Goal: Find specific page/section: Find specific page/section

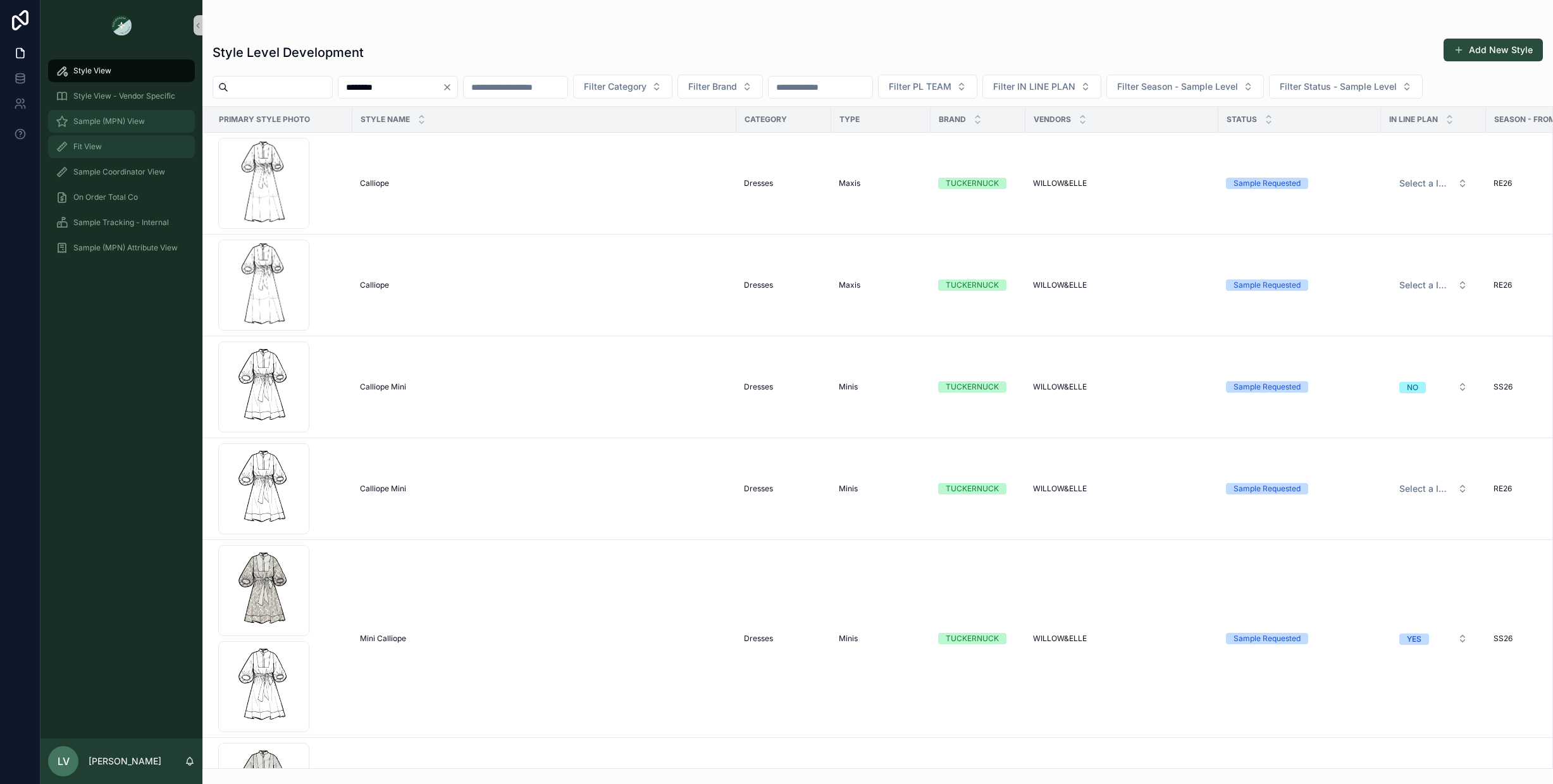
drag, startPoint x: 114, startPoint y: 126, endPoint x: 113, endPoint y: 137, distance: 11.0
click at [114, 127] on div "Sample (MPN) View" at bounding box center [122, 122] width 132 height 20
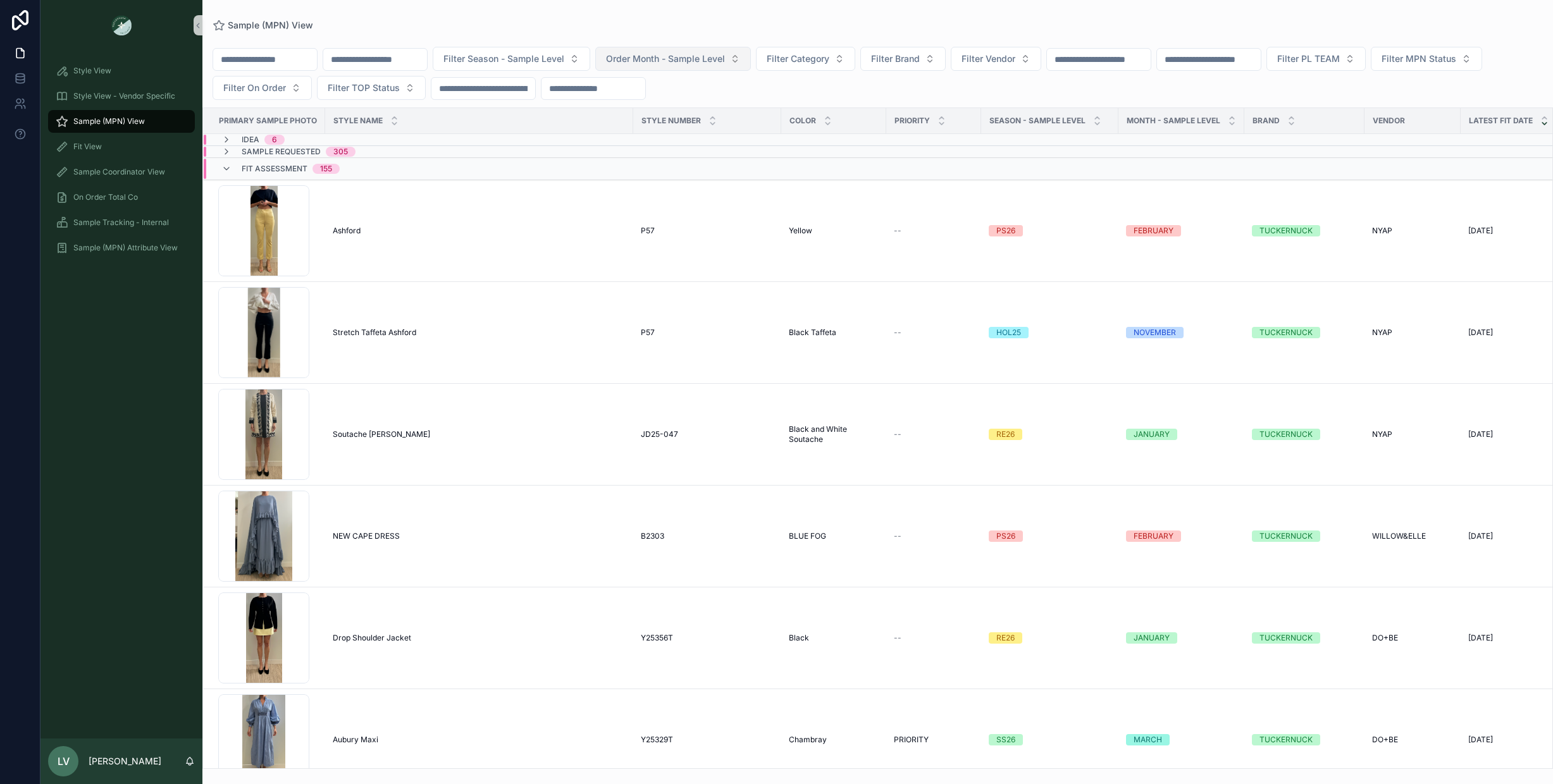
click at [709, 57] on span "Order Month - Sample Level" at bounding box center [665, 59] width 119 height 13
click at [670, 134] on div "FEBRUARY" at bounding box center [696, 130] width 152 height 20
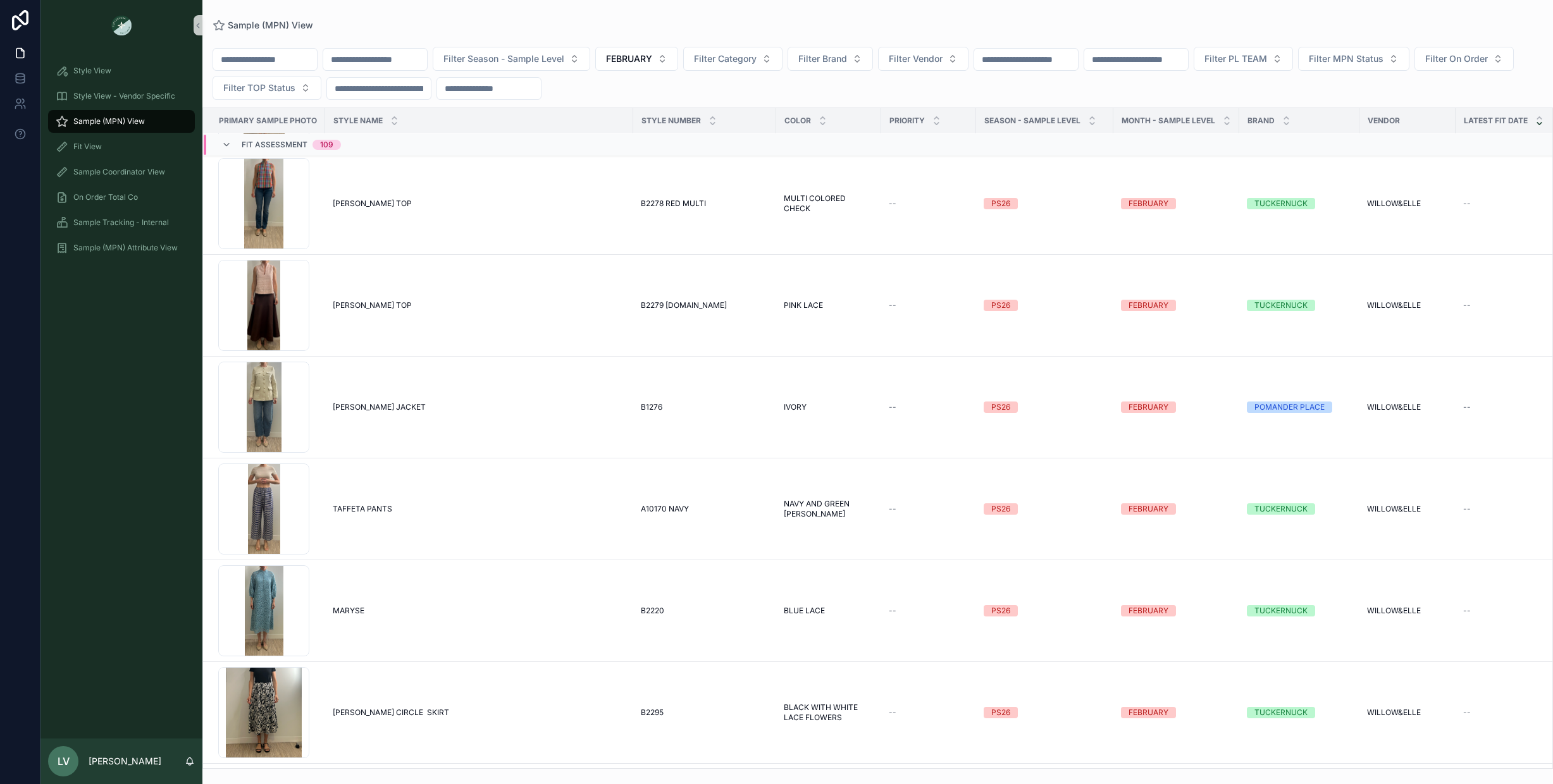
scroll to position [10649, 0]
